Goal: Navigation & Orientation: Find specific page/section

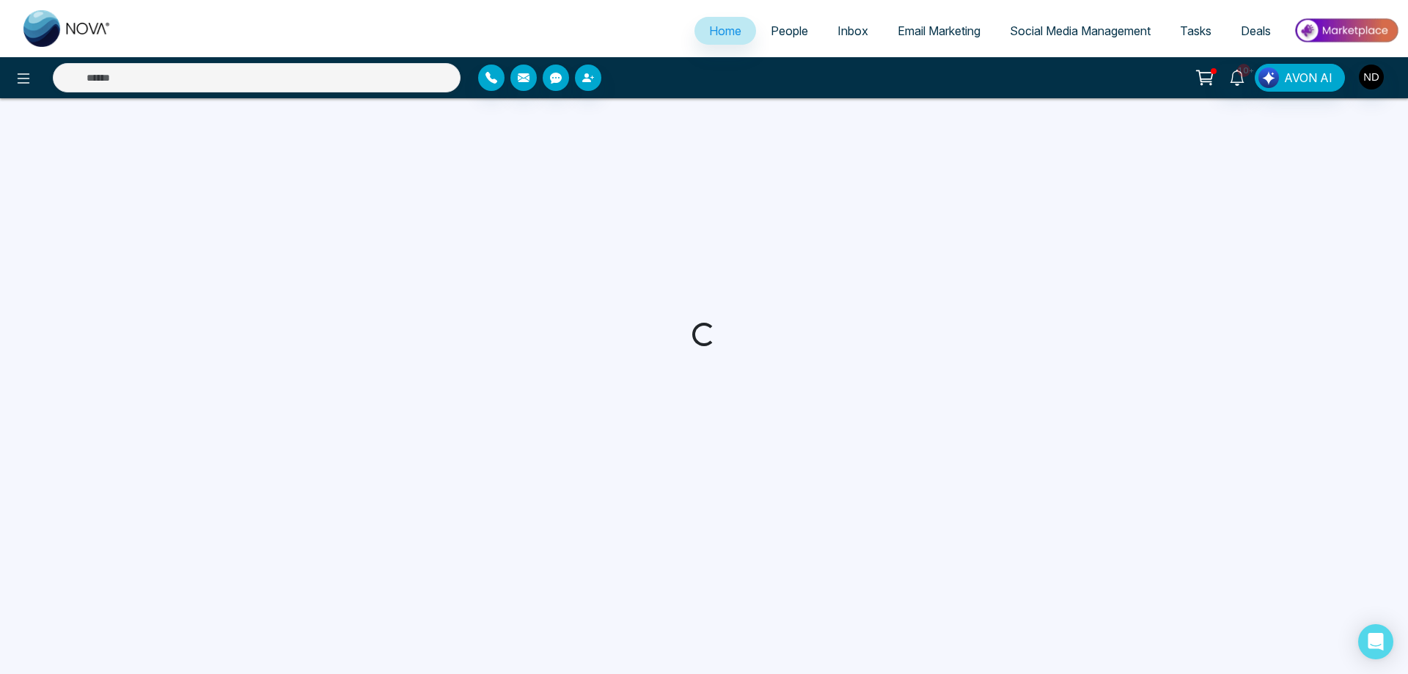
select select "*"
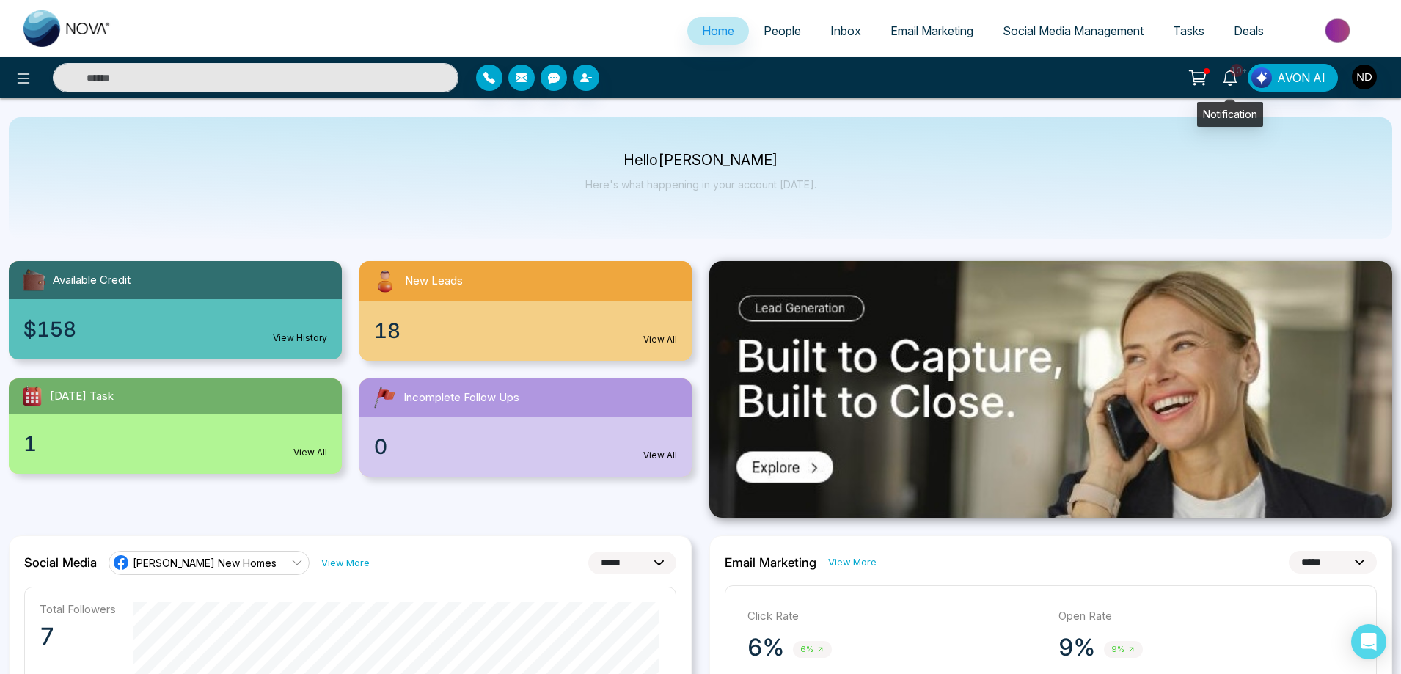
click at [1234, 78] on icon at bounding box center [1230, 78] width 16 height 16
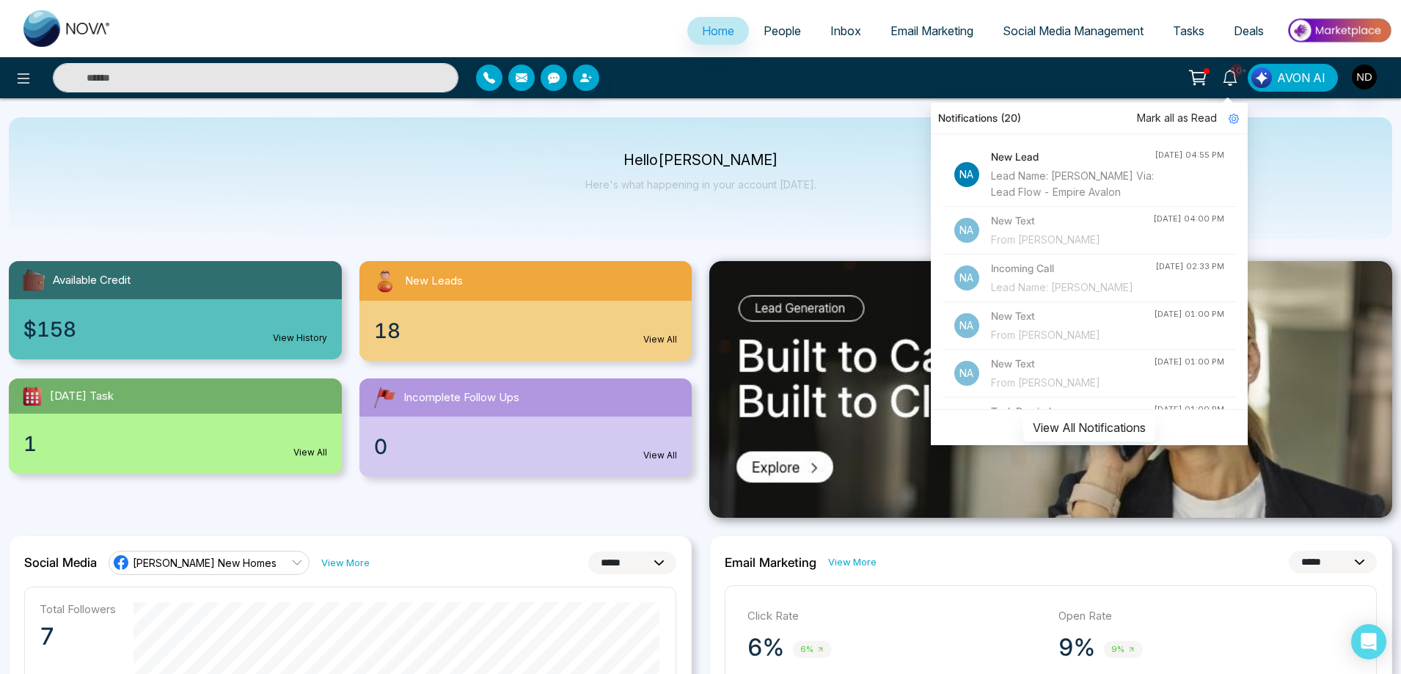
drag, startPoint x: 1121, startPoint y: 173, endPoint x: 1080, endPoint y: 173, distance: 41.1
click at [1121, 173] on div "Lead Name: [PERSON_NAME] Via: Lead Flow - Empire Avalon" at bounding box center [1073, 184] width 164 height 32
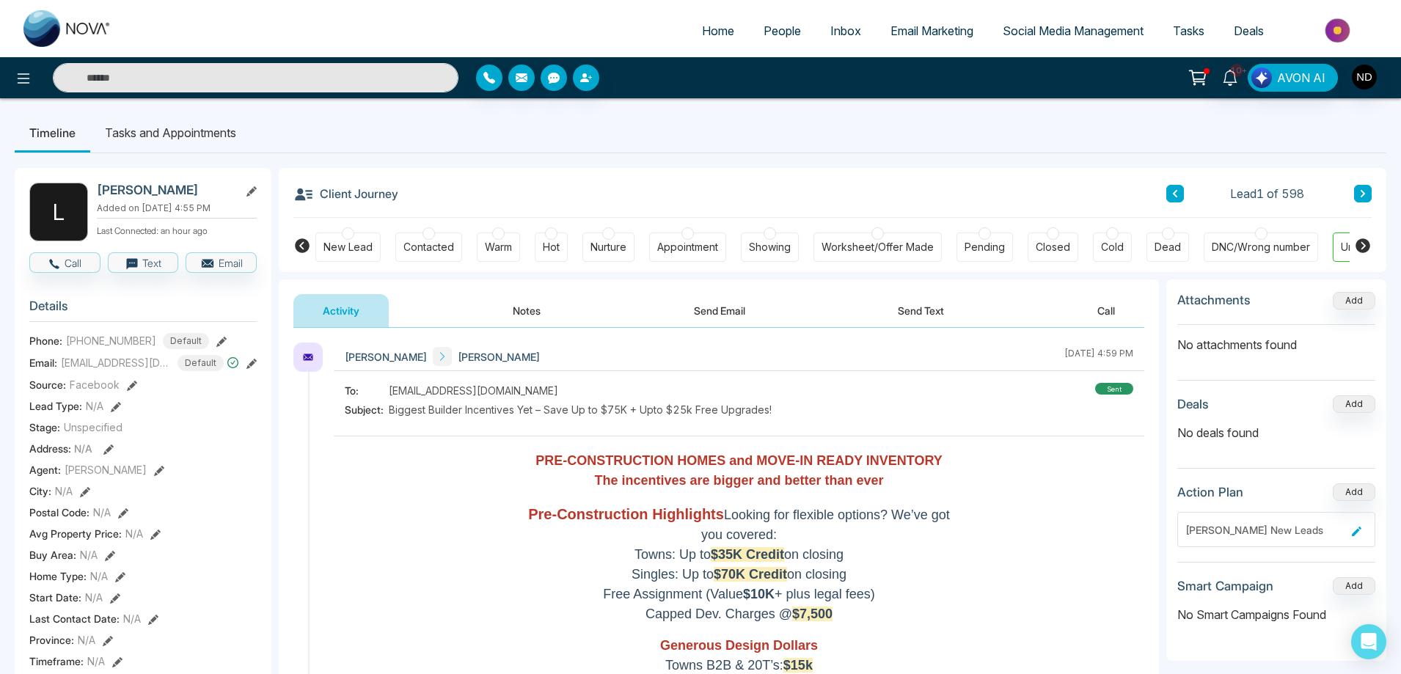
click at [230, 77] on input "text" at bounding box center [256, 77] width 406 height 29
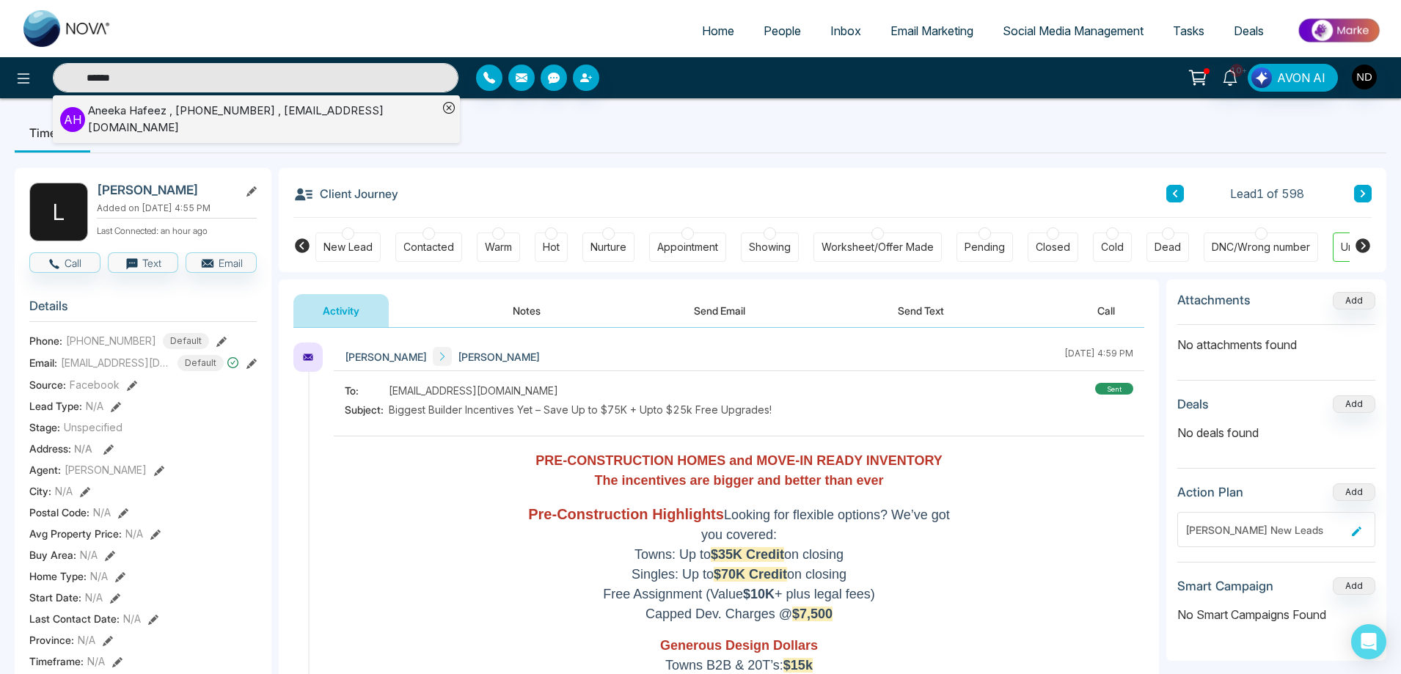
type input "******"
click at [167, 108] on div "[PERSON_NAME] , [PHONE_NUMBER] , [EMAIL_ADDRESS][DOMAIN_NAME]" at bounding box center [263, 119] width 350 height 33
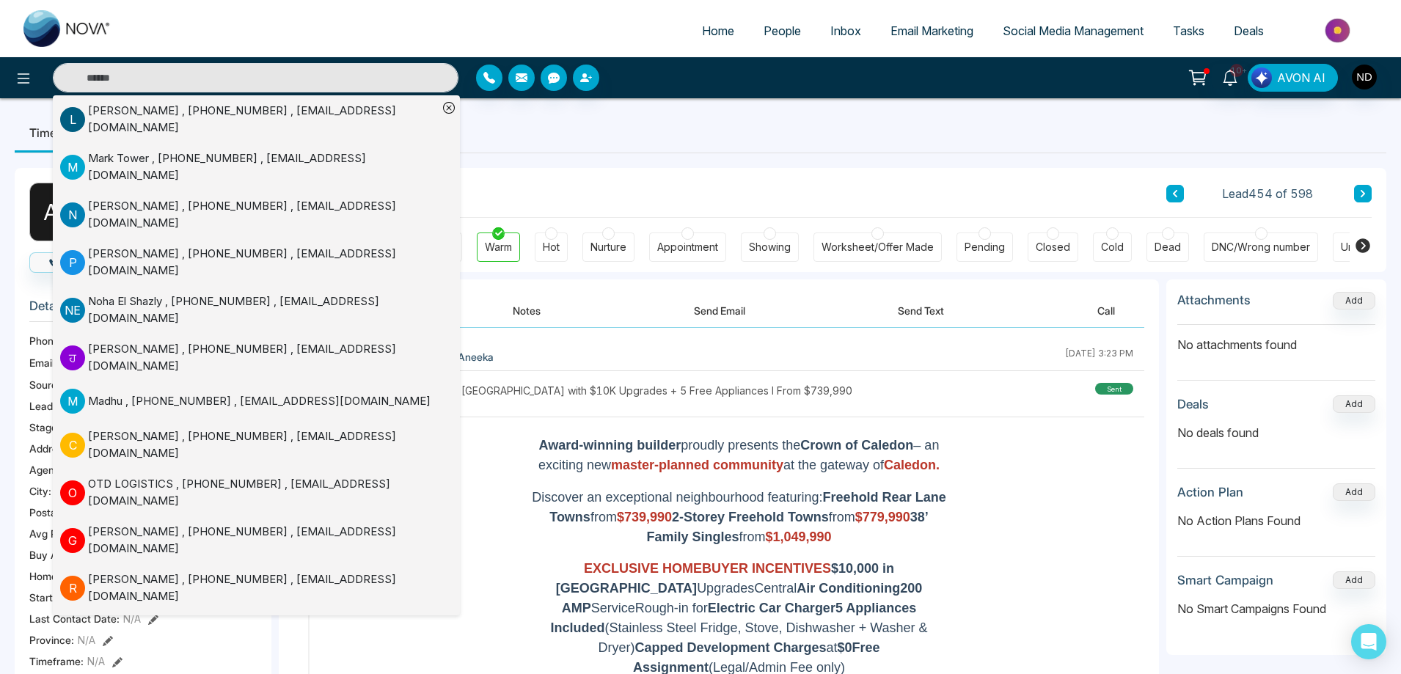
click at [450, 100] on span at bounding box center [449, 107] width 12 height 18
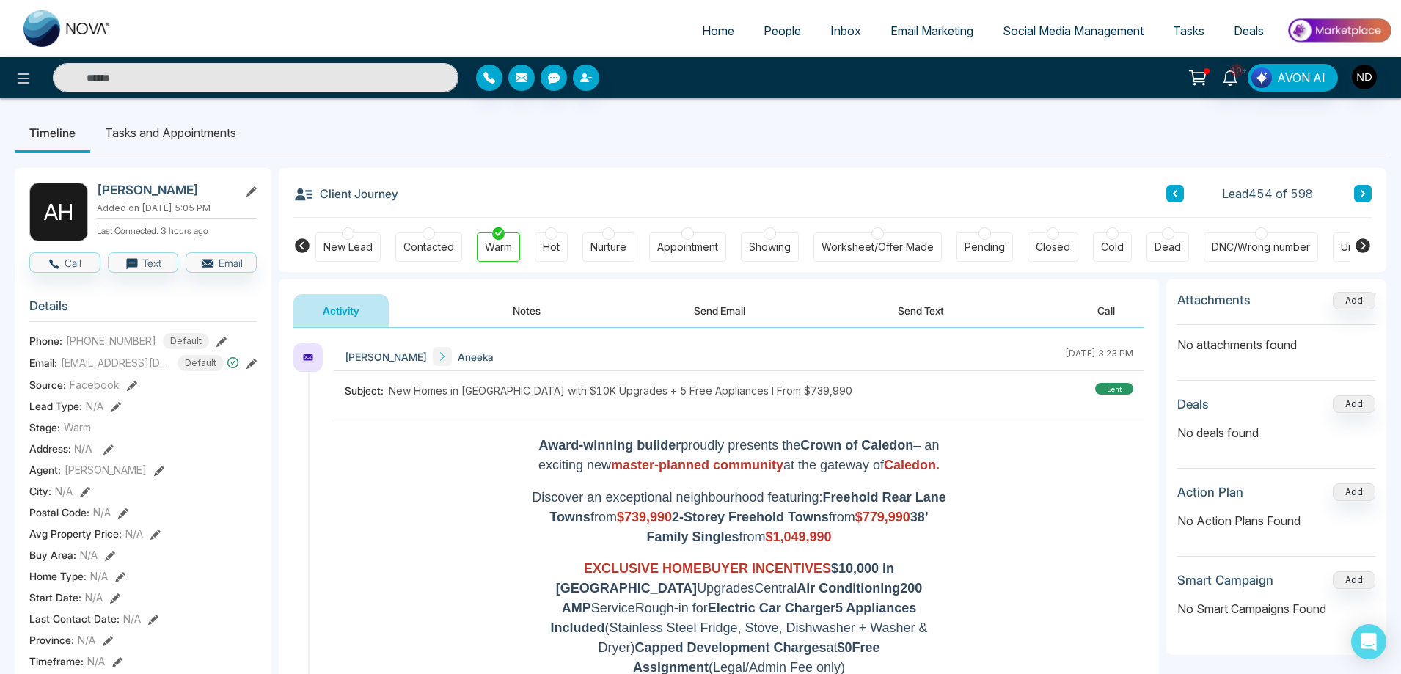
click at [926, 310] on button "Send Text" at bounding box center [920, 310] width 105 height 33
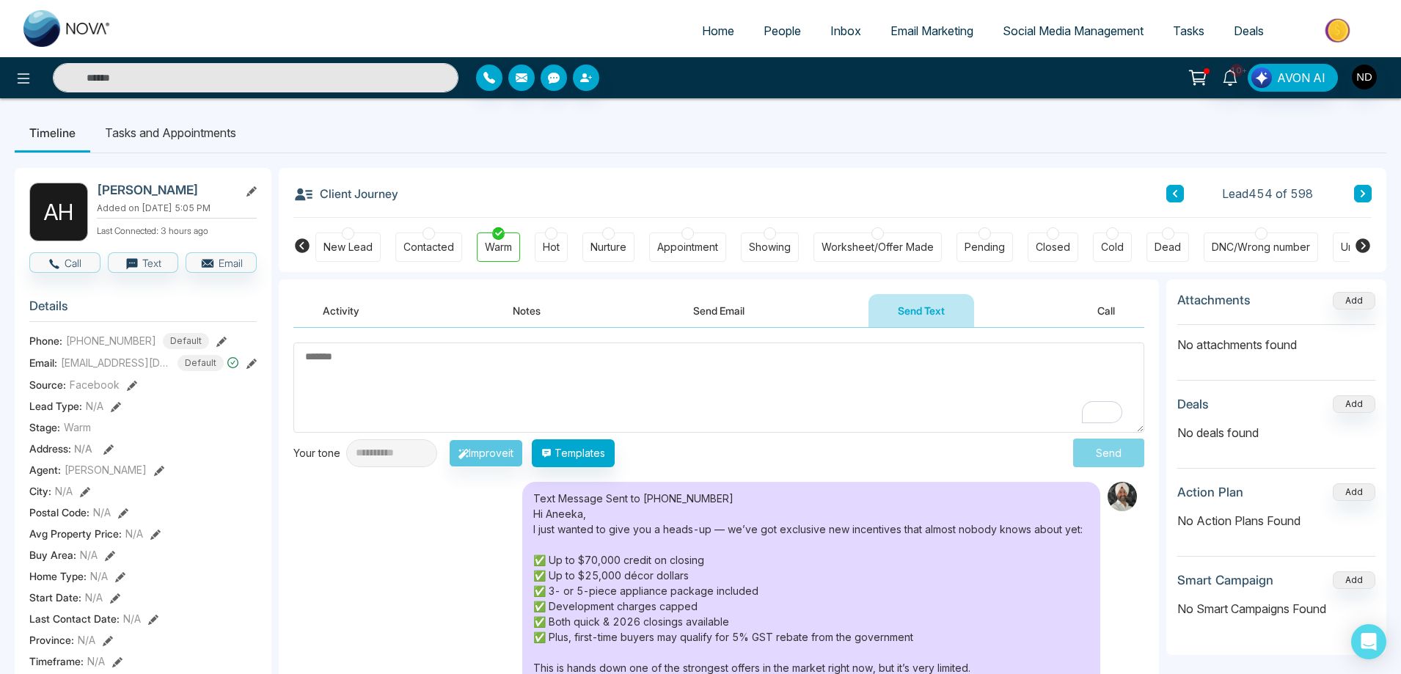
click at [526, 312] on button "Notes" at bounding box center [526, 310] width 87 height 33
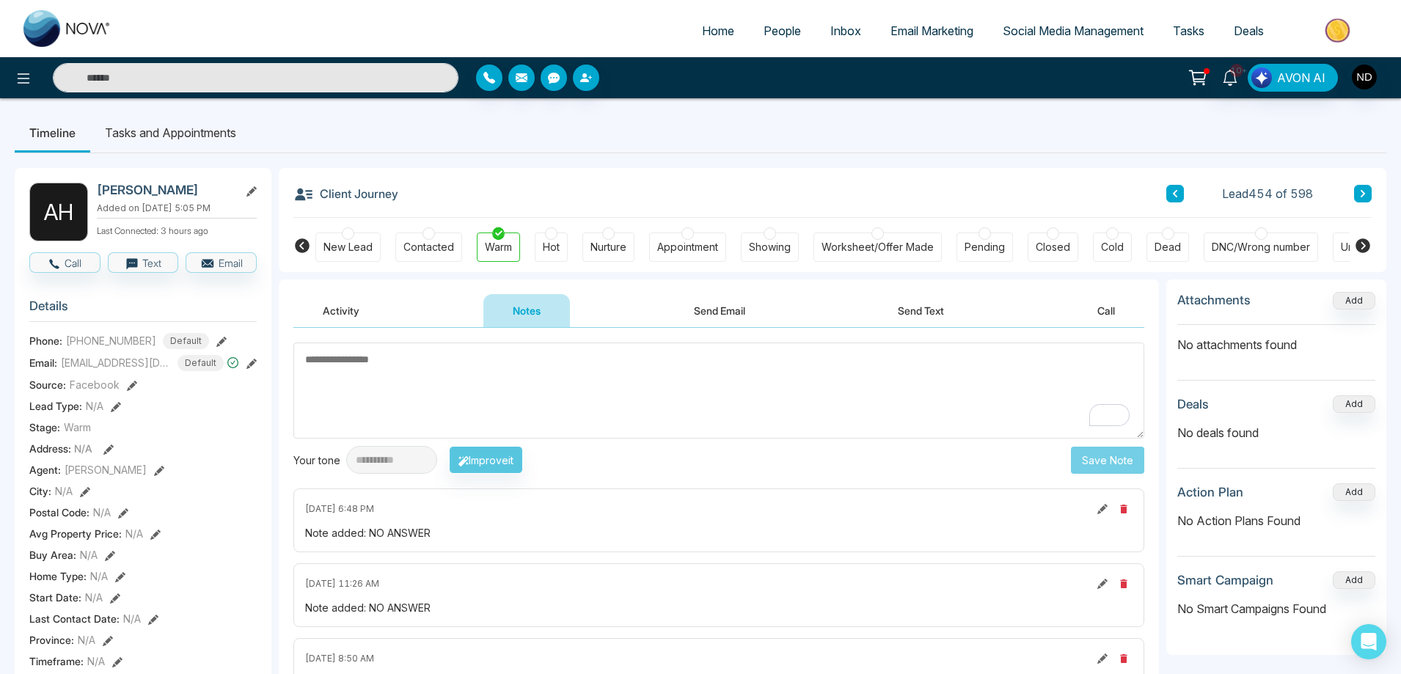
click at [275, 80] on input "text" at bounding box center [256, 77] width 406 height 29
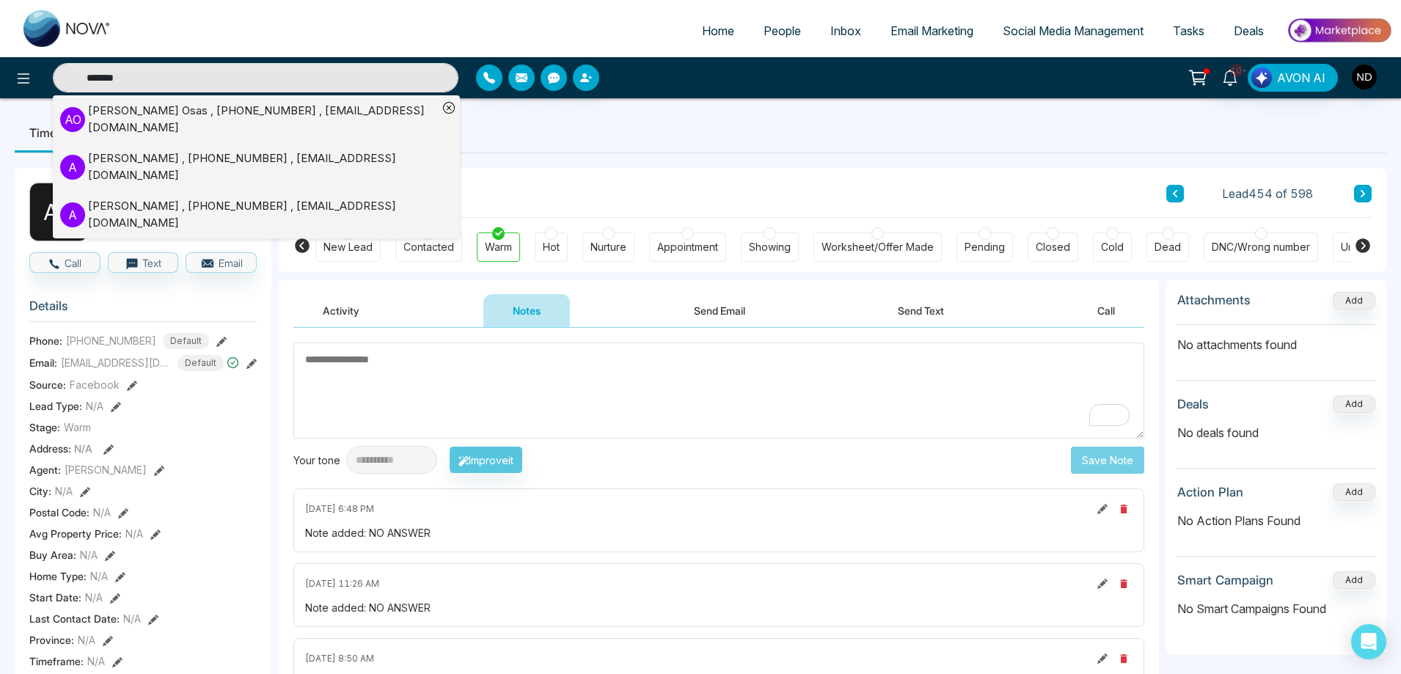
type input "*******"
click at [117, 114] on div "[PERSON_NAME] , [PHONE_NUMBER] , [EMAIL_ADDRESS][DOMAIN_NAME]" at bounding box center [263, 119] width 350 height 33
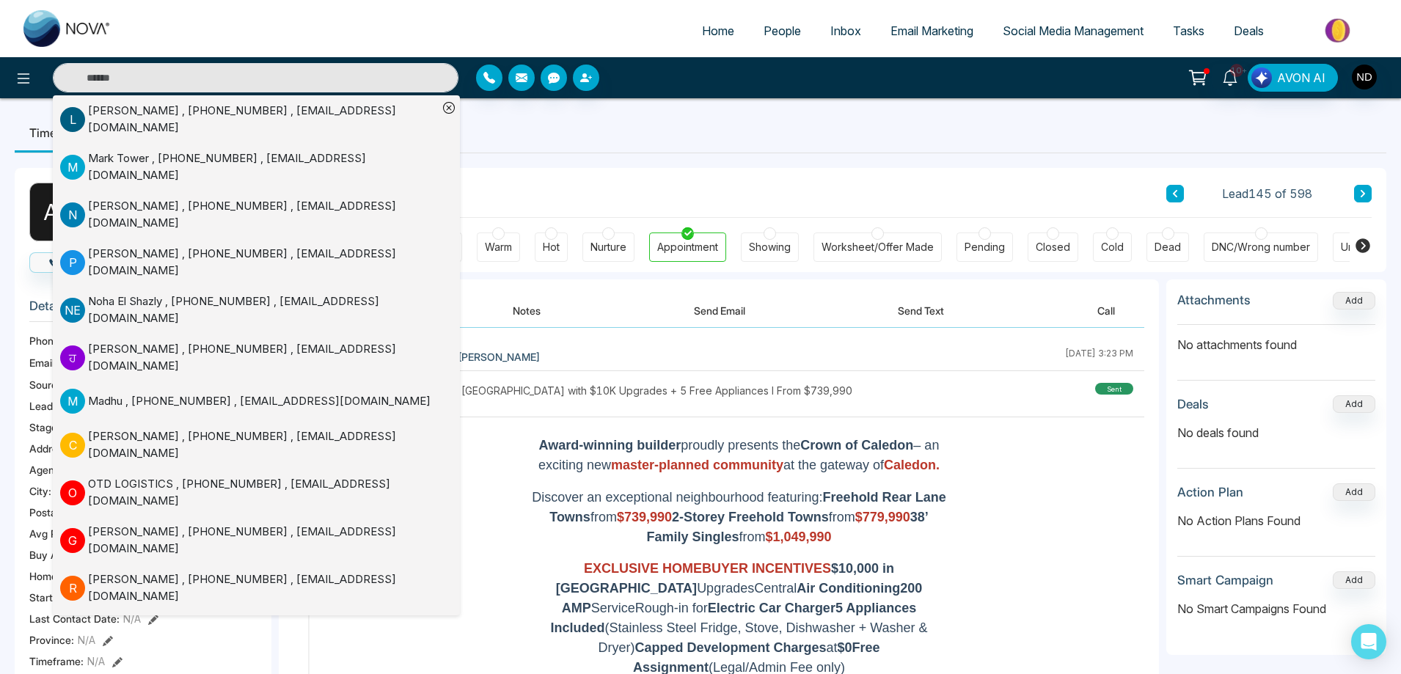
click at [909, 356] on div "[PERSON_NAME] [PERSON_NAME] [DATE] 3:23 PM" at bounding box center [739, 357] width 810 height 29
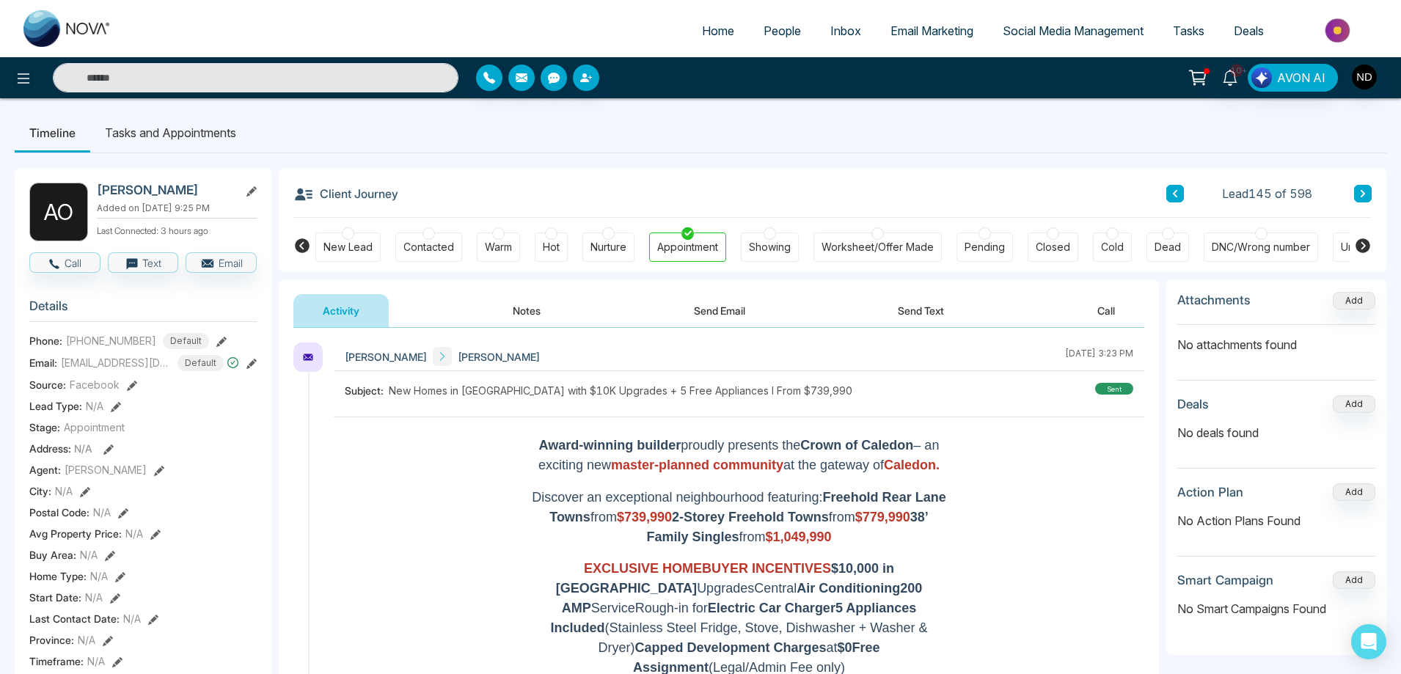
click at [523, 315] on button "Notes" at bounding box center [526, 310] width 87 height 33
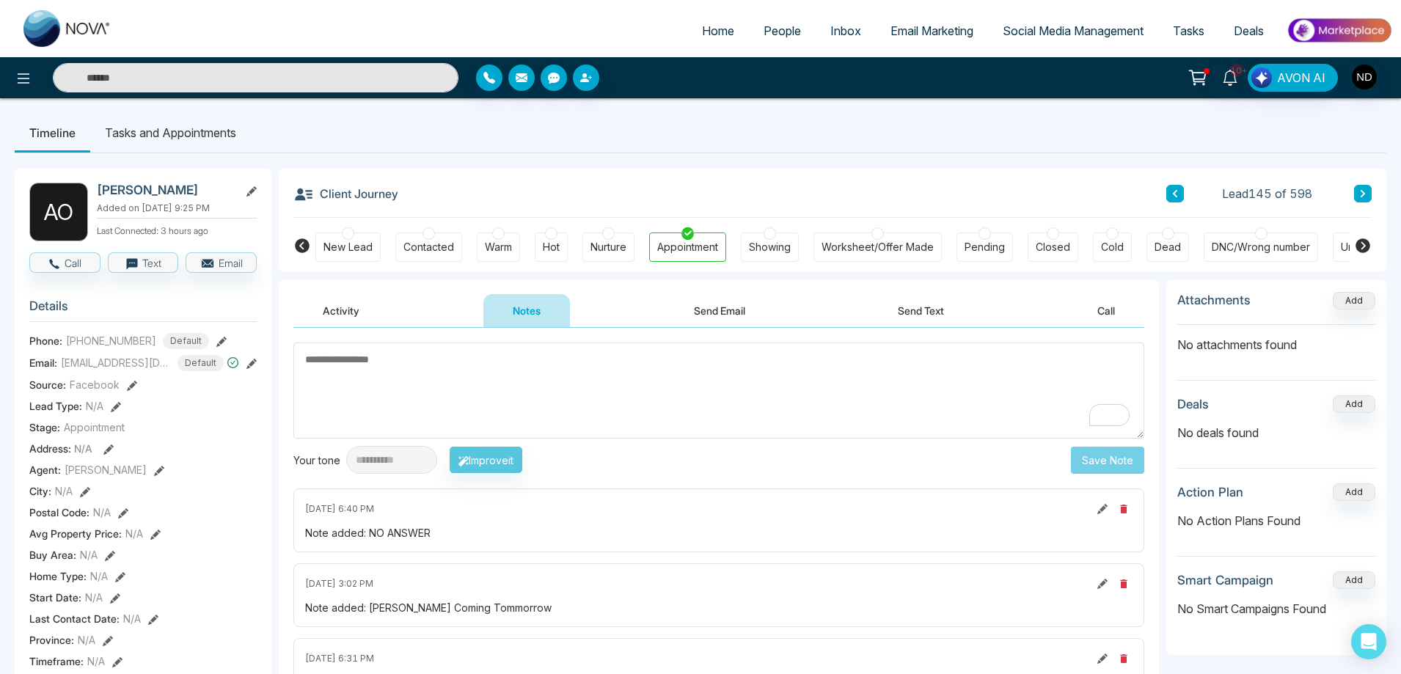
click at [771, 125] on ul "Timeline Tasks and Appointments" at bounding box center [701, 133] width 1372 height 40
click at [766, 25] on span "People" at bounding box center [782, 30] width 37 height 15
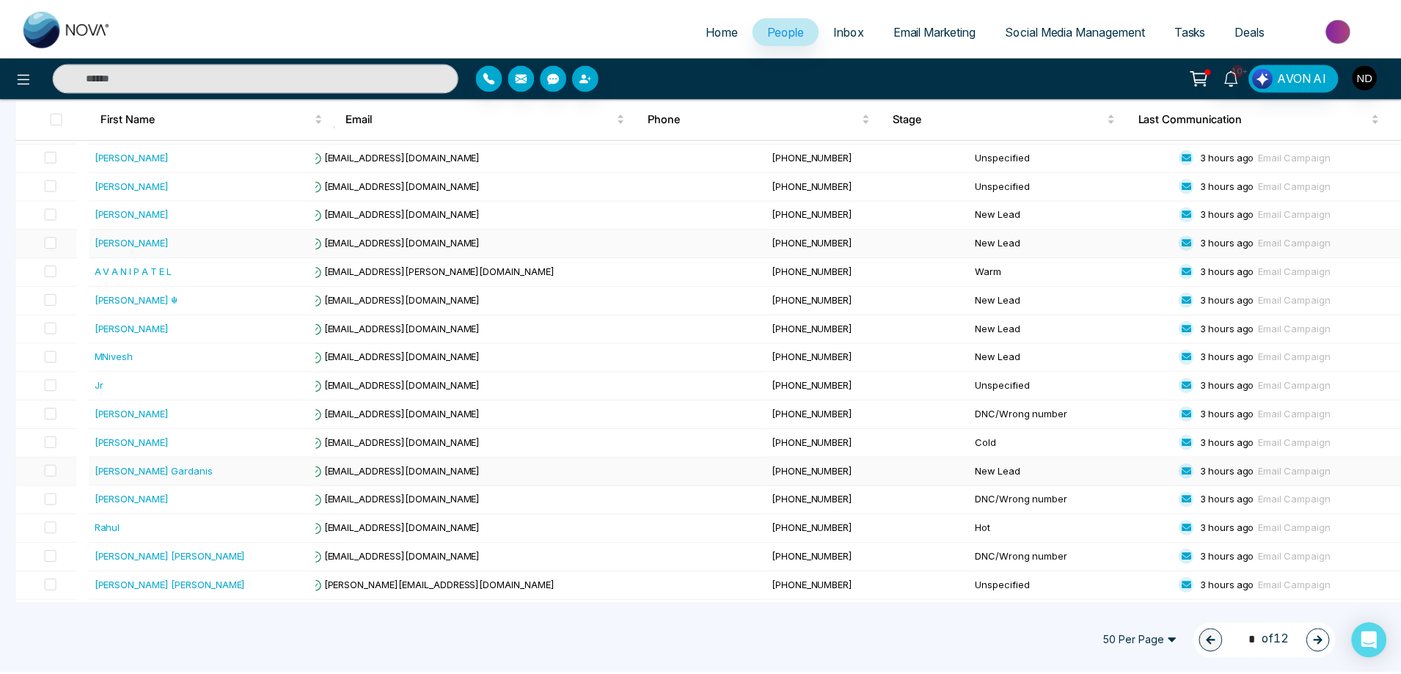
scroll to position [880, 0]
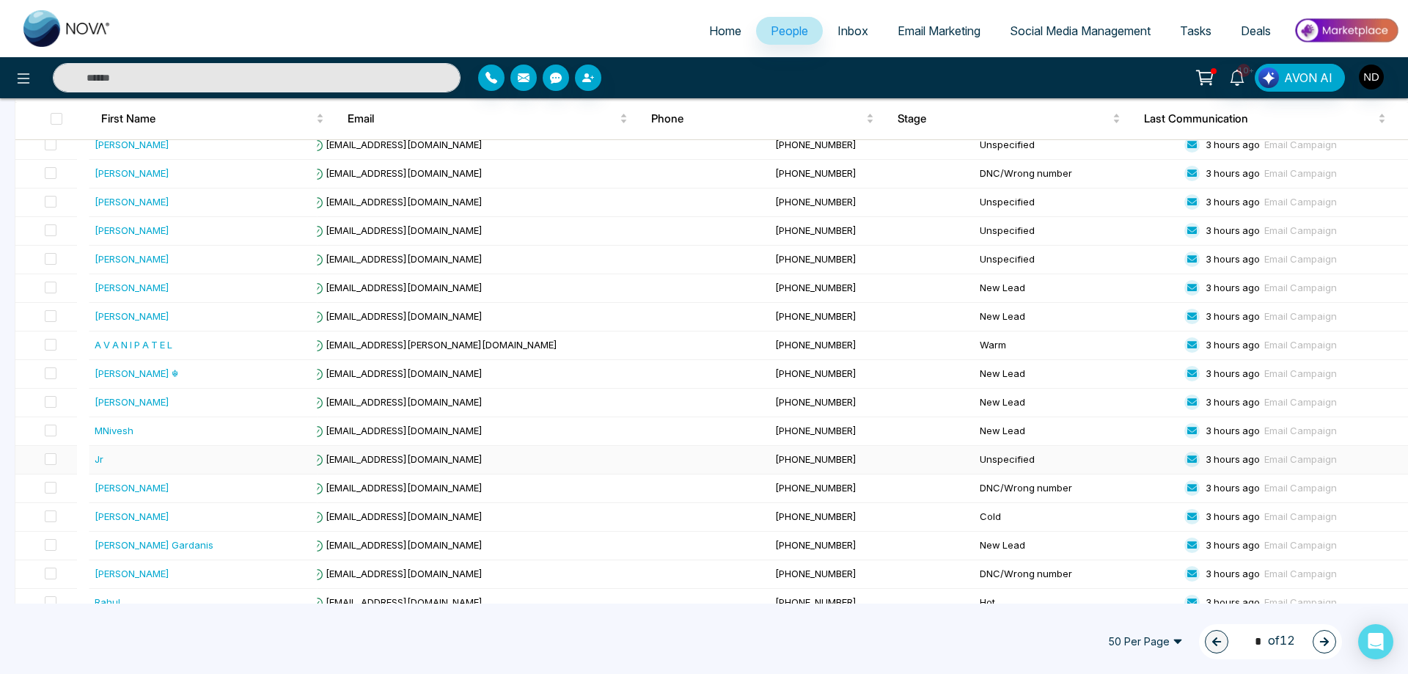
click at [120, 463] on div "Jr" at bounding box center [203, 459] width 216 height 15
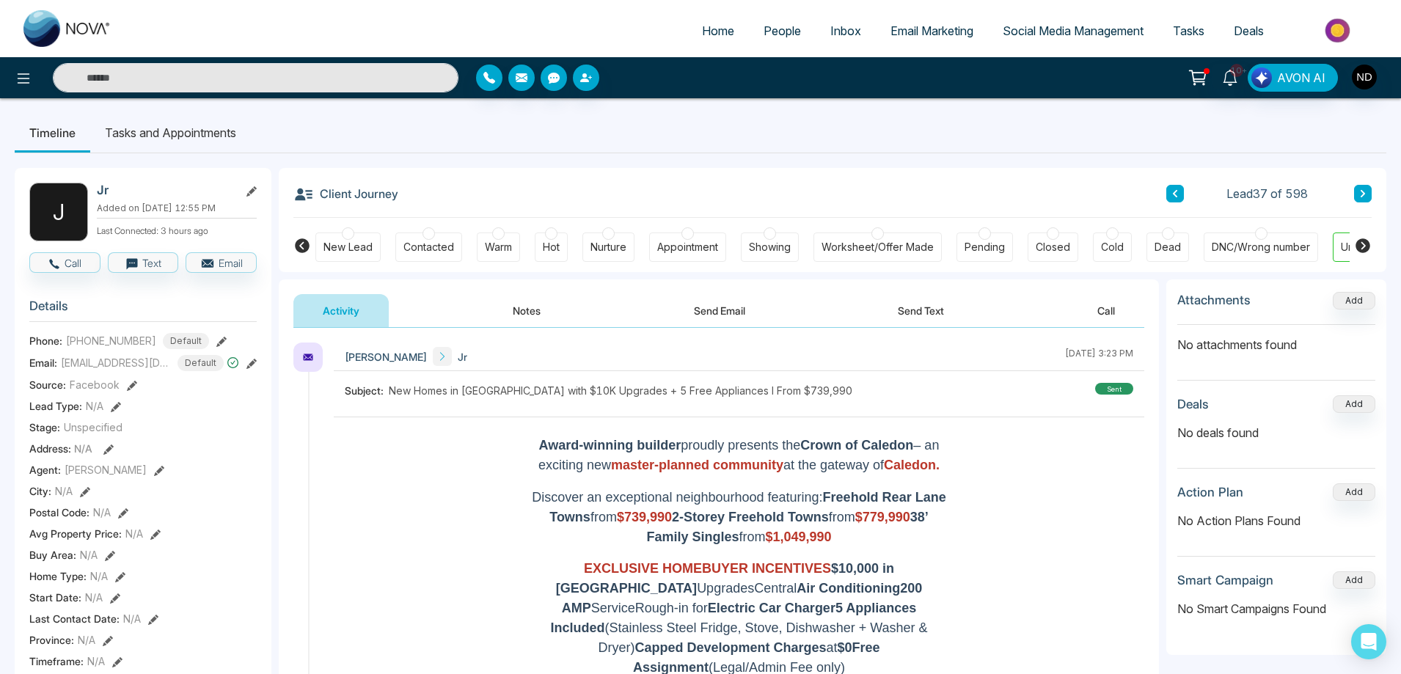
click at [349, 246] on div "New Lead" at bounding box center [347, 247] width 49 height 15
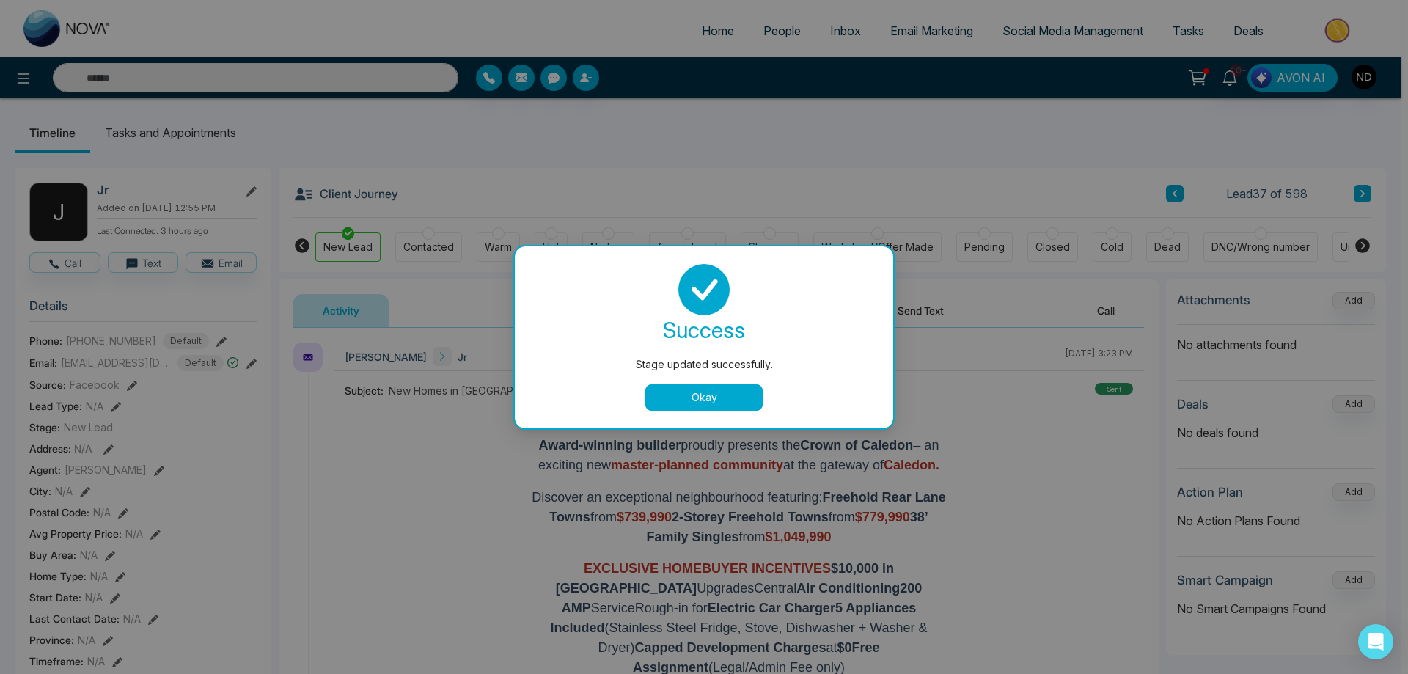
click at [736, 400] on button "Okay" at bounding box center [703, 397] width 117 height 26
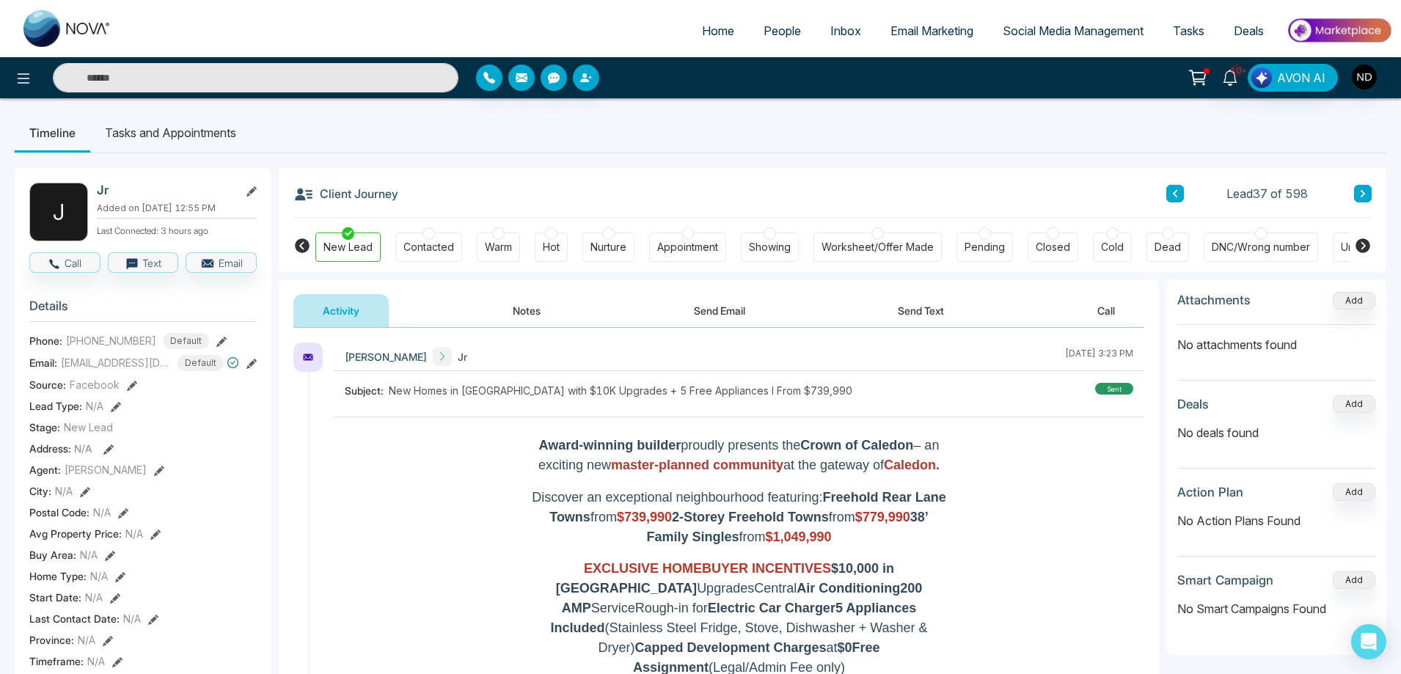
click at [447, 241] on div "Contacted" at bounding box center [428, 247] width 51 height 15
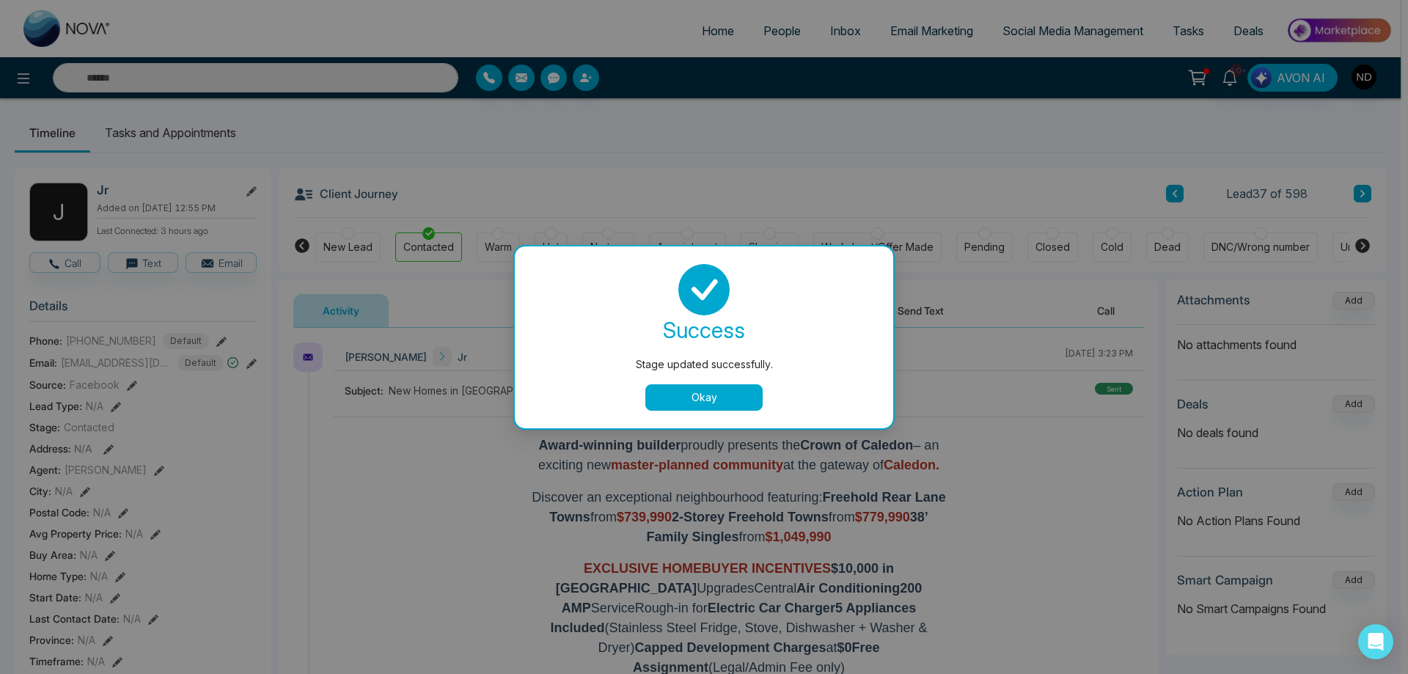
click at [727, 402] on button "Okay" at bounding box center [703, 397] width 117 height 26
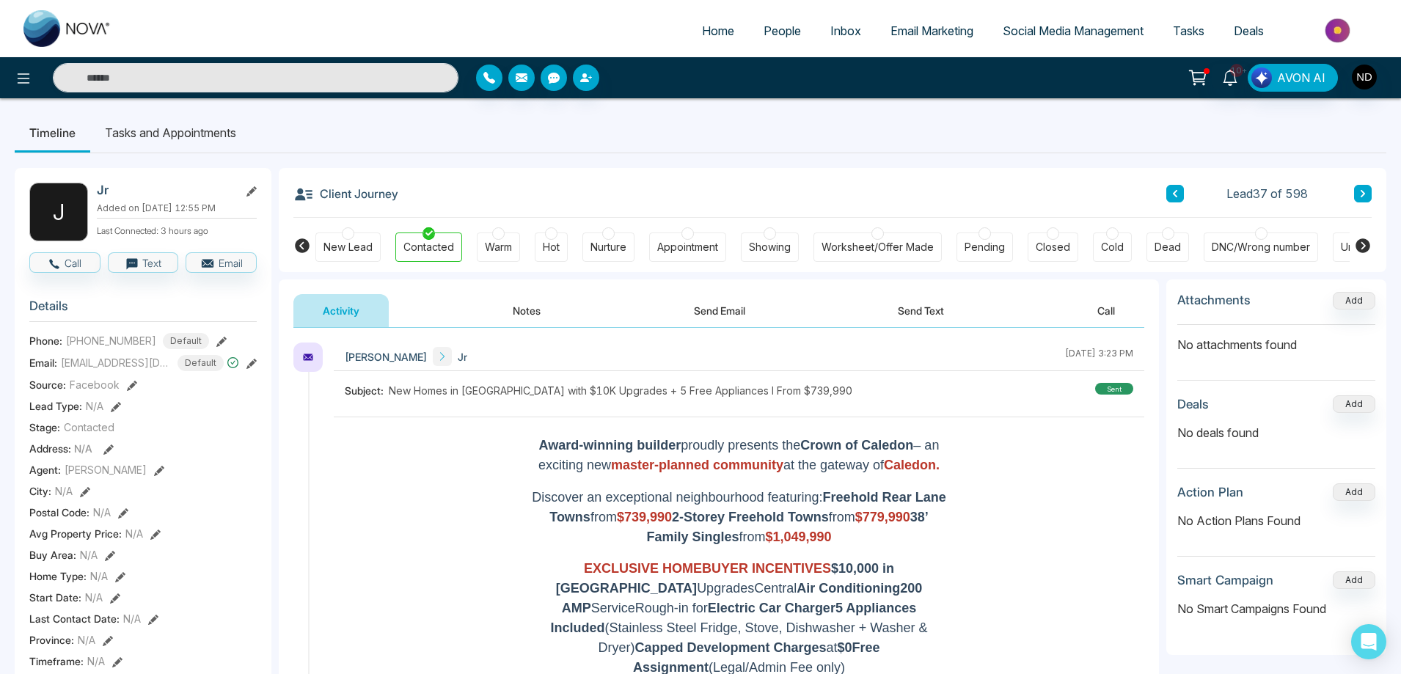
click at [923, 313] on button "Send Text" at bounding box center [920, 310] width 105 height 33
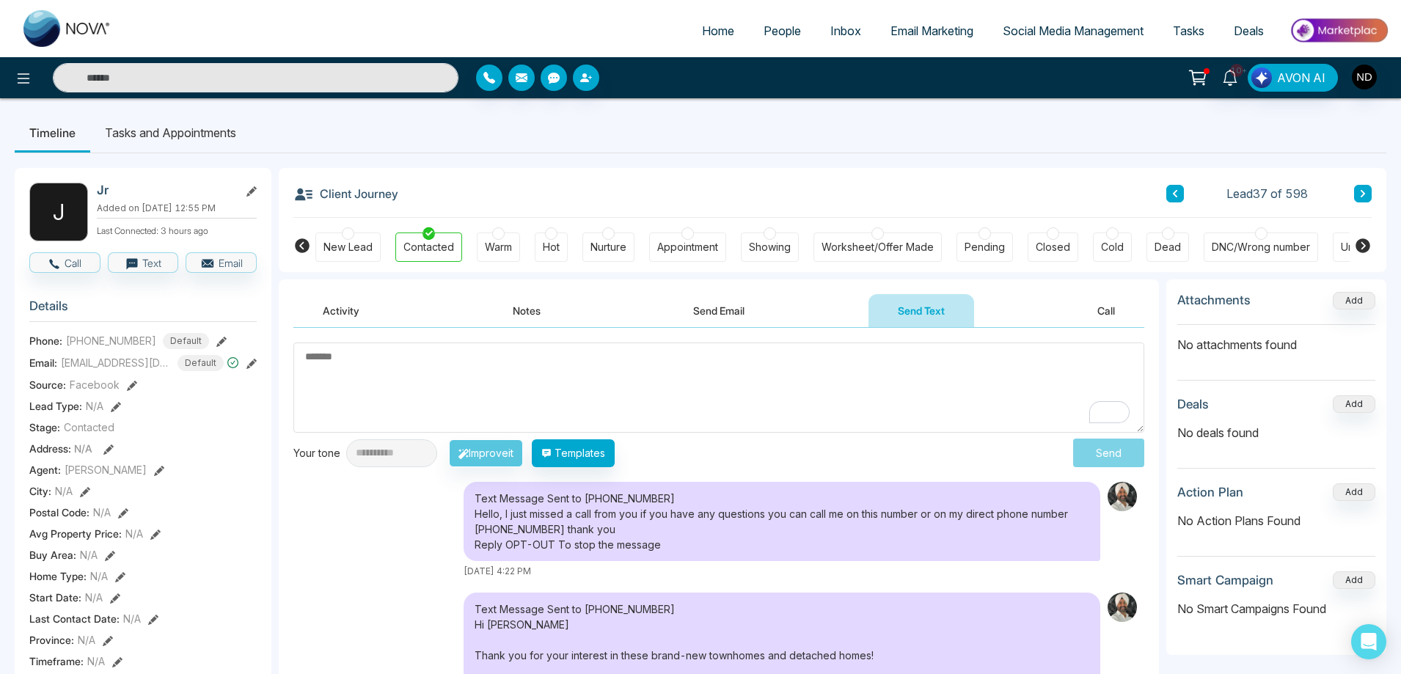
click at [764, 26] on span "People" at bounding box center [782, 30] width 37 height 15
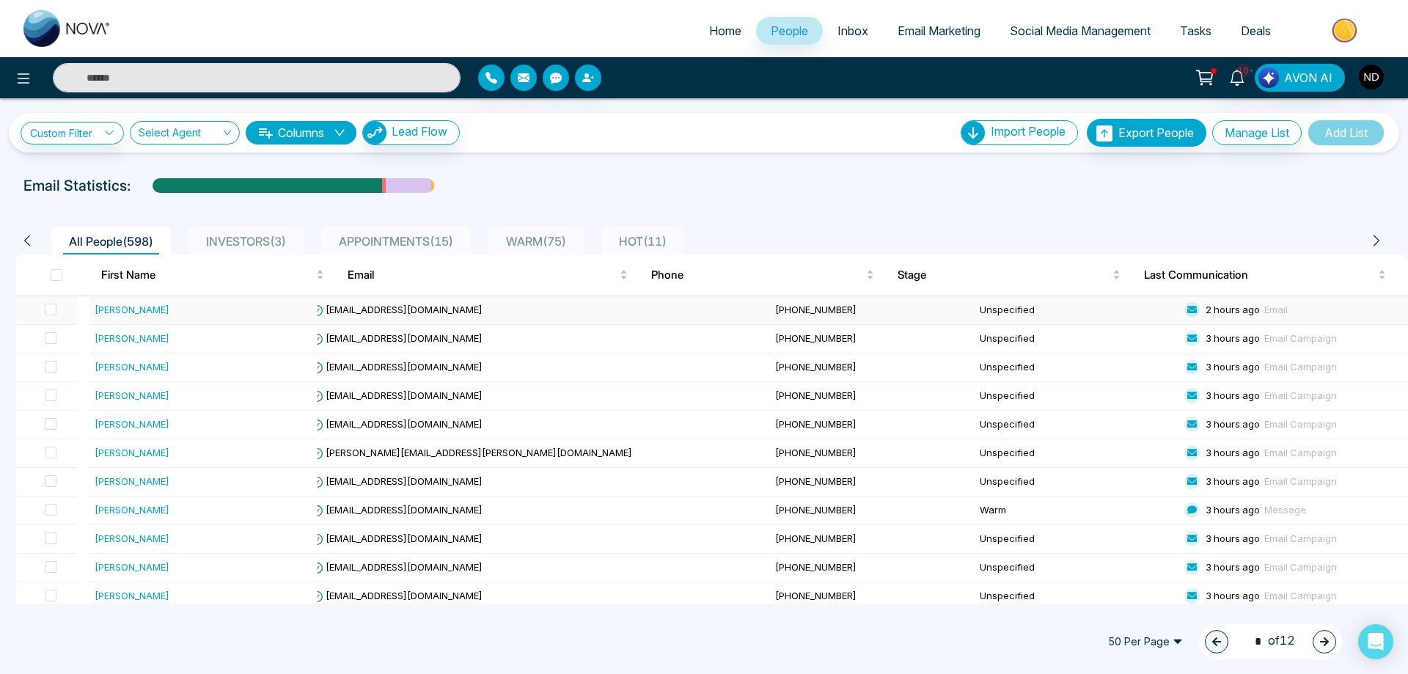
click at [124, 312] on div "[PERSON_NAME]" at bounding box center [132, 309] width 75 height 15
